Goal: Task Accomplishment & Management: Complete application form

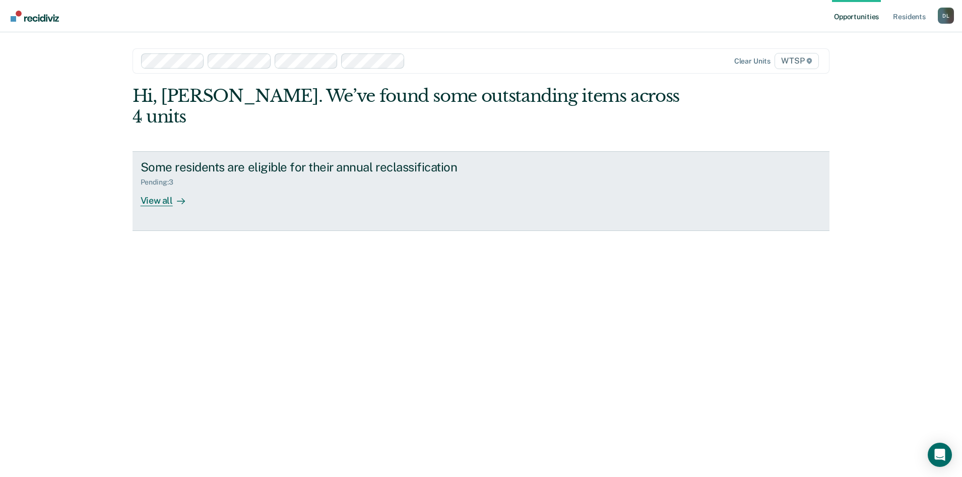
click at [156, 186] on div "View all" at bounding box center [169, 196] width 56 height 20
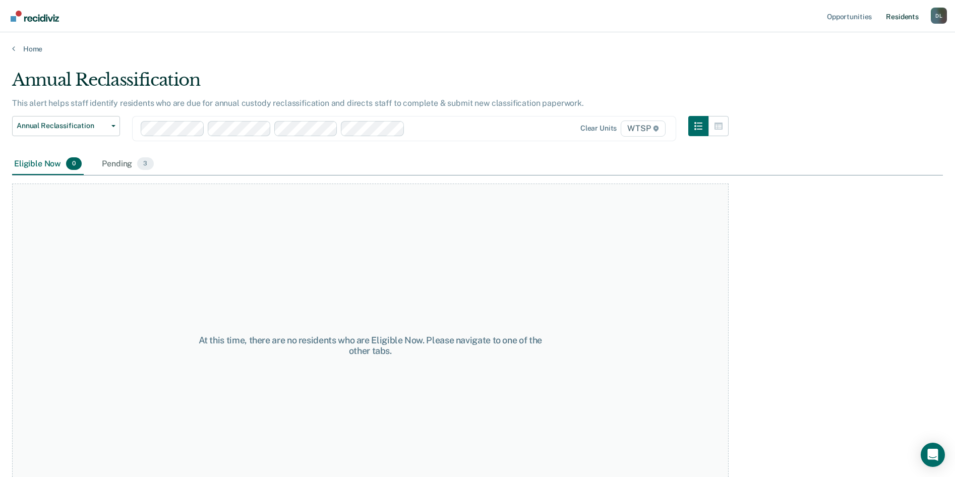
click at [902, 15] on link "Resident s" at bounding box center [902, 16] width 37 height 32
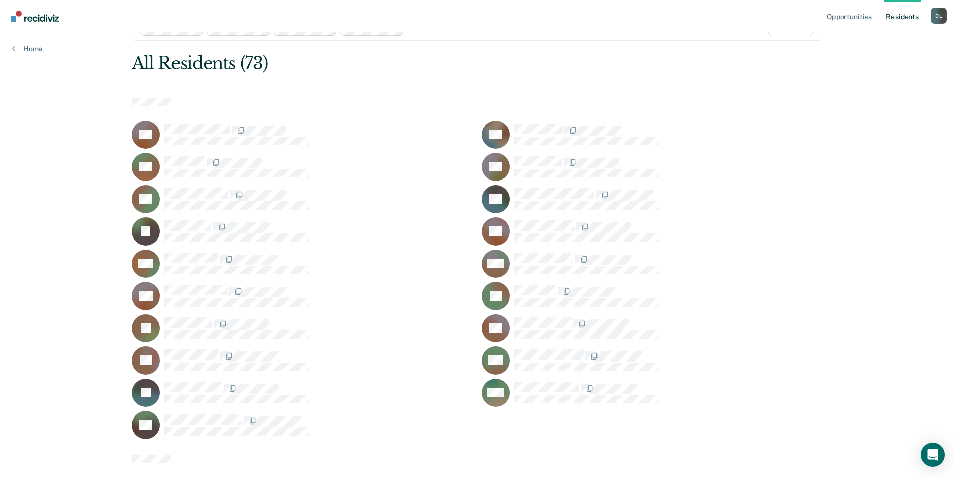
scroll to position [50, 0]
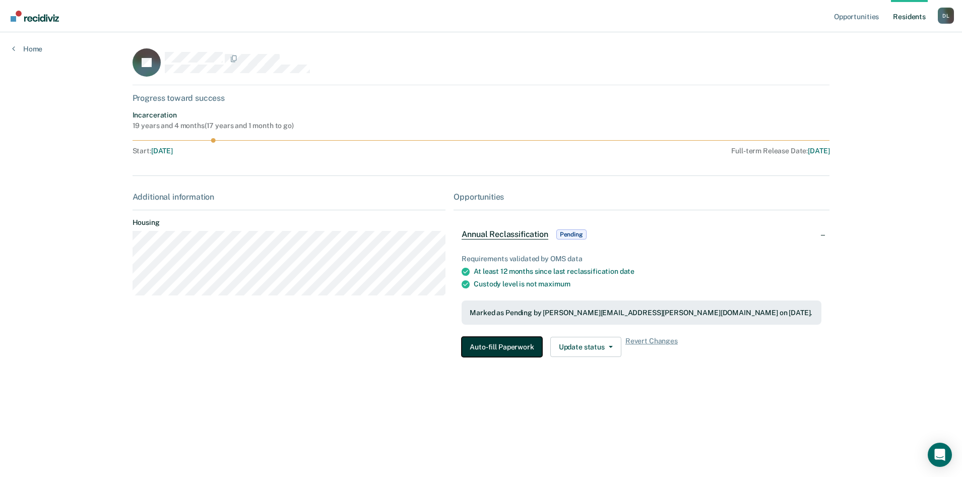
click at [499, 343] on button "Auto-fill Paperwork" at bounding box center [502, 347] width 80 height 20
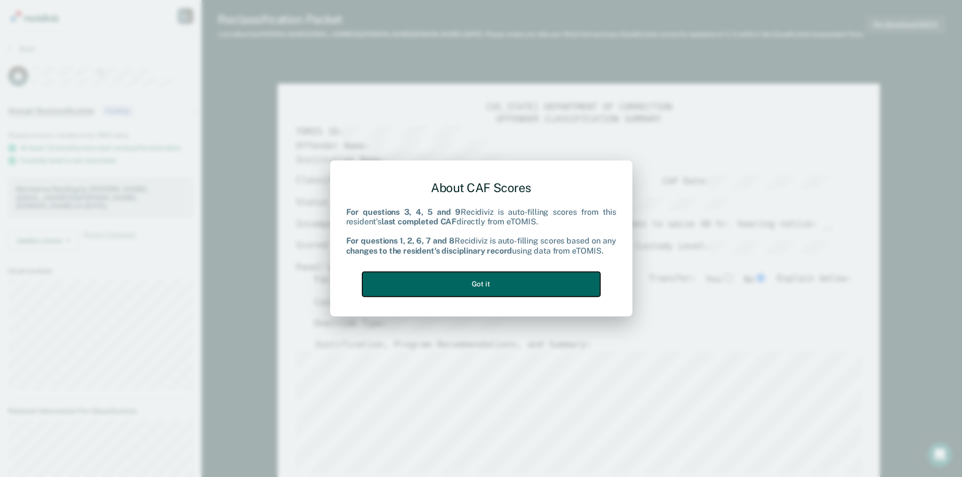
click at [493, 282] on button "Got it" at bounding box center [481, 284] width 238 height 25
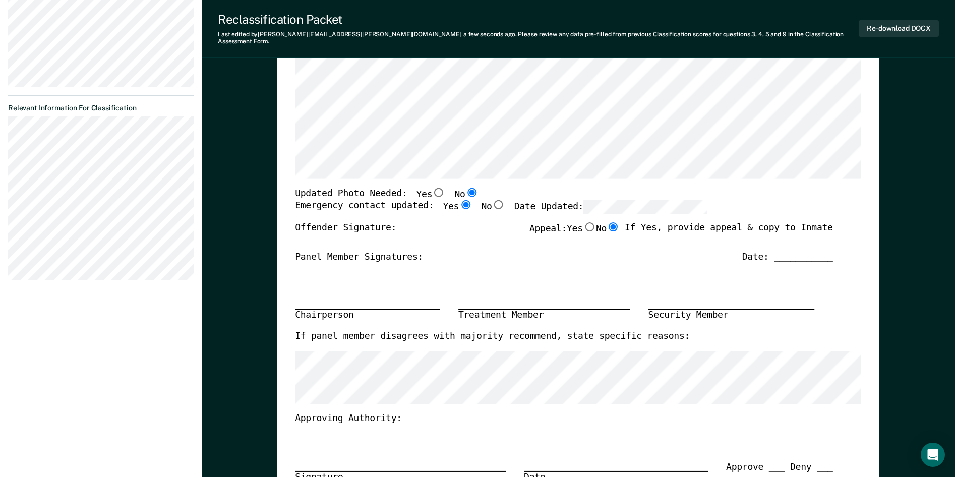
scroll to position [302, 0]
click at [896, 21] on button "Re-download DOCX" at bounding box center [898, 28] width 80 height 17
type textarea "x"
